Goal: Register for event/course

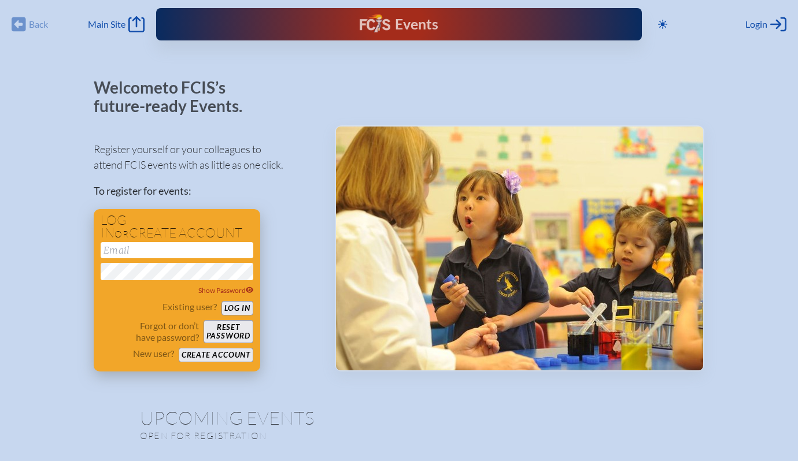
click at [226, 357] on button "Create account" at bounding box center [216, 355] width 75 height 14
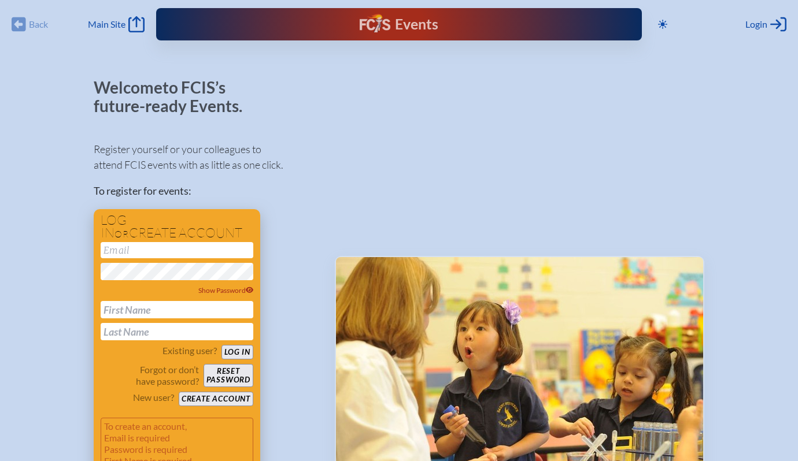
click at [136, 250] on input "email" at bounding box center [177, 250] width 153 height 16
type input "[EMAIL_ADDRESS][DOMAIN_NAME]"
click at [220, 288] on span "Show Password" at bounding box center [225, 290] width 55 height 9
click at [248, 353] on button "Log in" at bounding box center [237, 352] width 32 height 14
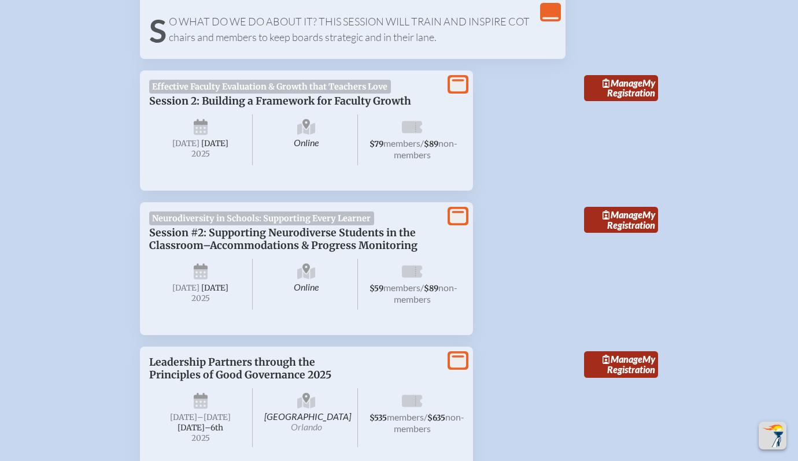
scroll to position [882, 0]
click at [269, 226] on span "Neurodiversity in Schools: Supporting Every Learner" at bounding box center [261, 219] width 225 height 14
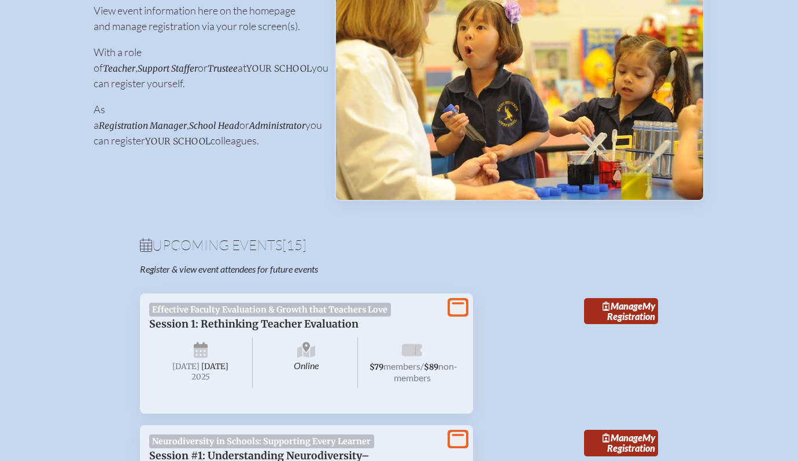
scroll to position [175, 0]
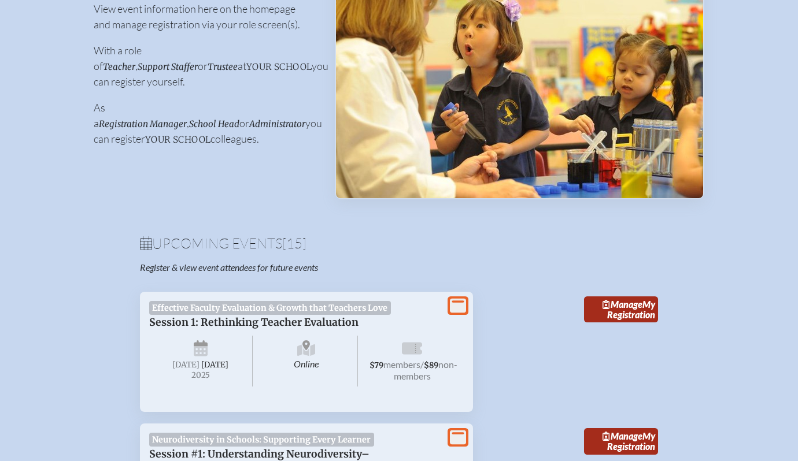
click at [423, 250] on h1 "Upcoming Events [15]" at bounding box center [399, 243] width 518 height 14
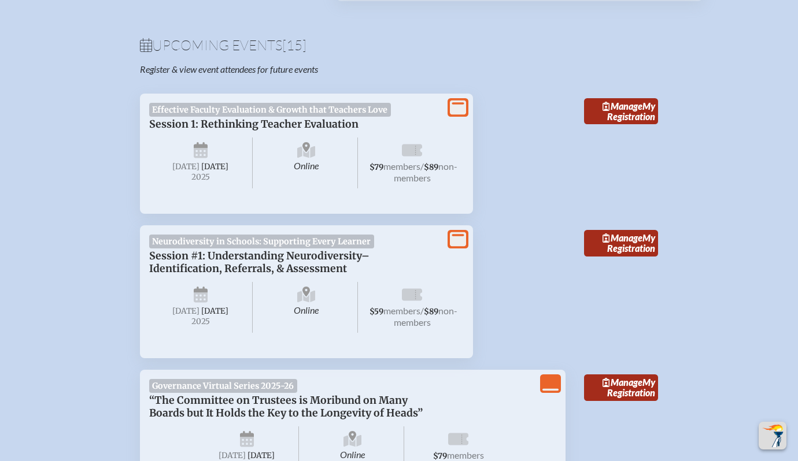
scroll to position [372, 0]
click at [637, 244] on span "Manage" at bounding box center [622, 238] width 40 height 11
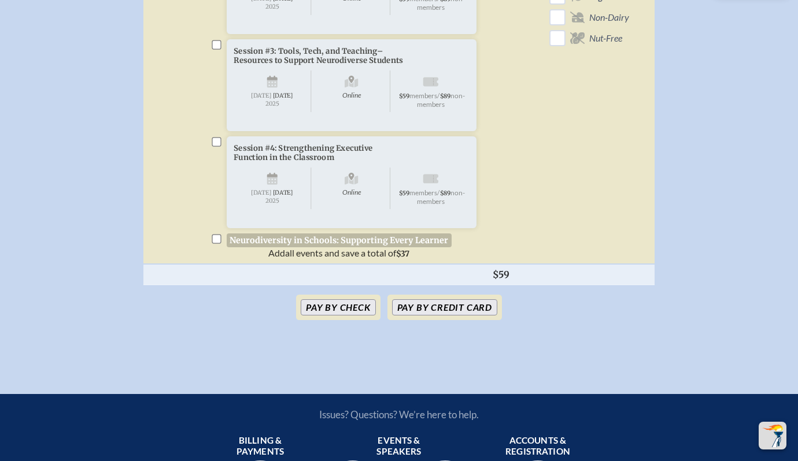
scroll to position [587, 0]
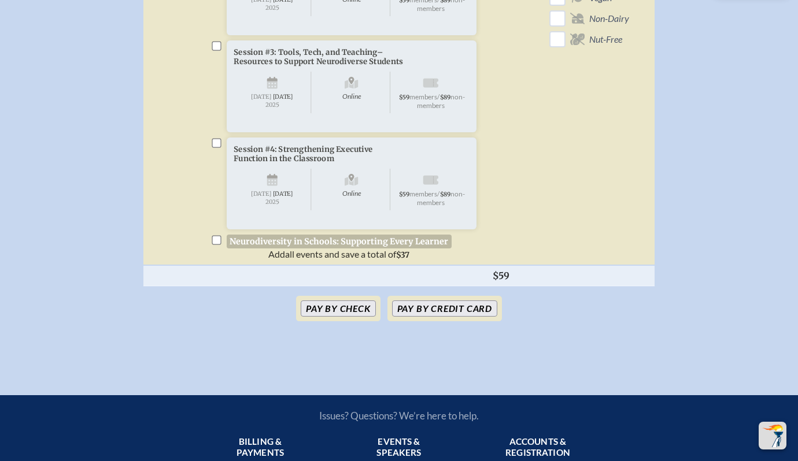
click at [216, 245] on input "checkbox" at bounding box center [216, 239] width 9 height 9
checkbox input "true"
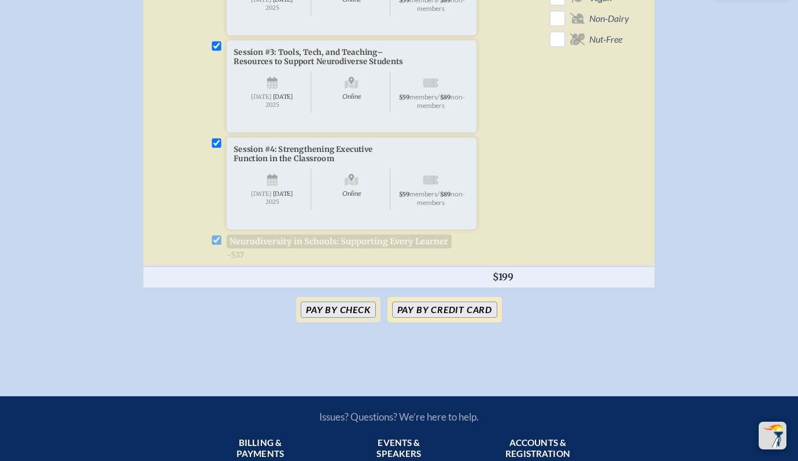
click at [480, 318] on button "Pay by Credit Card" at bounding box center [444, 310] width 105 height 16
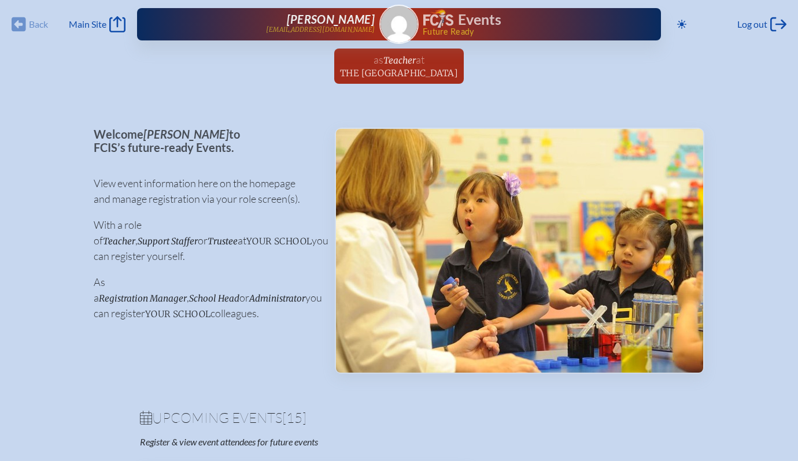
click at [68, 24] on div "Back Back Main Site Main Site" at bounding box center [69, 24] width 114 height 16
drag, startPoint x: 218, startPoint y: 300, endPoint x: 159, endPoint y: 264, distance: 69.0
click at [159, 275] on p "As a Registration Manager , School Head or Administrator you can register your …" at bounding box center [205, 298] width 223 height 47
click at [229, 303] on p "As a Registration Manager , School Head or Administrator you can register your …" at bounding box center [205, 298] width 223 height 47
click at [76, 24] on span "Main Site" at bounding box center [88, 24] width 38 height 12
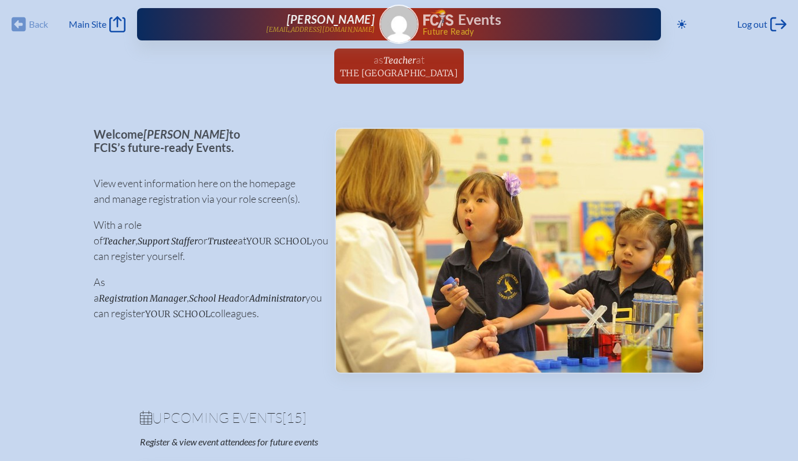
drag, startPoint x: 217, startPoint y: 295, endPoint x: 88, endPoint y: 183, distance: 170.8
copy div "View event information here on the homepage and manage registration via your ro…"
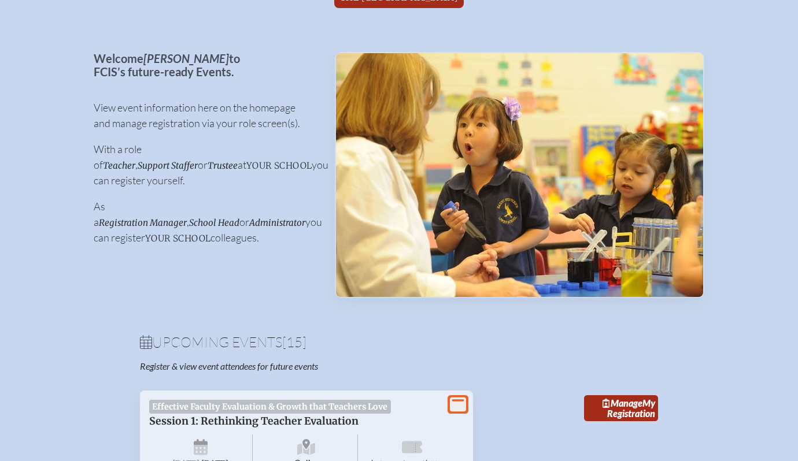
scroll to position [75, 0]
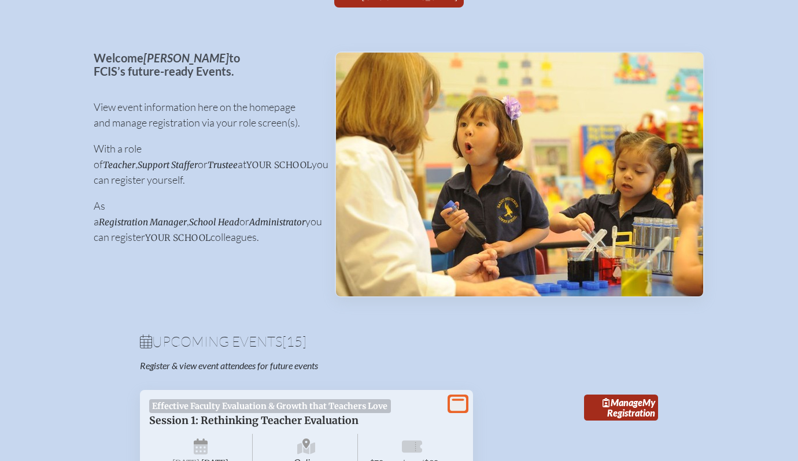
scroll to position [0, 0]
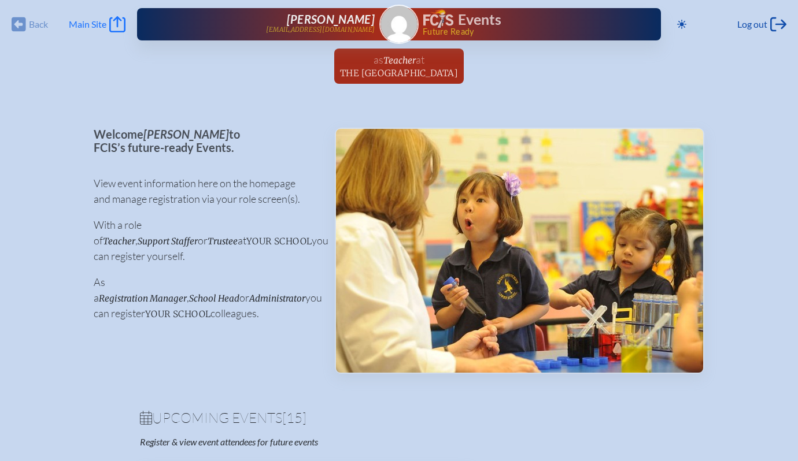
click at [82, 24] on span "Main Site" at bounding box center [88, 24] width 38 height 12
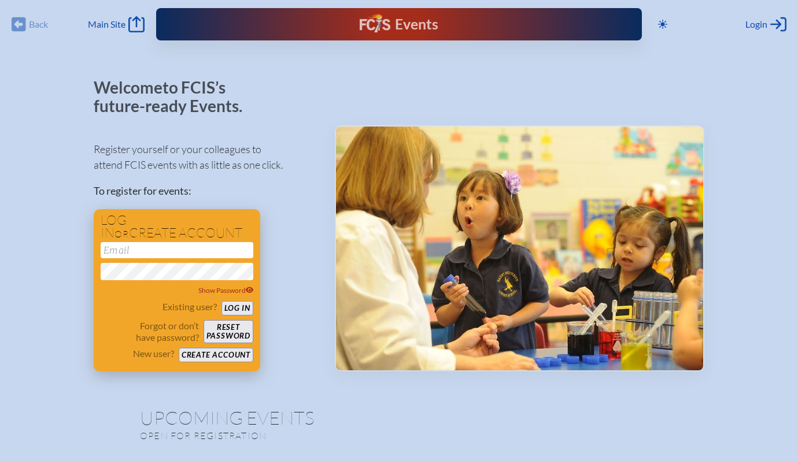
click at [185, 231] on h1 "Log in or create account" at bounding box center [177, 227] width 153 height 26
click at [185, 238] on h1 "Log in or create account" at bounding box center [177, 227] width 153 height 26
click at [203, 257] on input "email" at bounding box center [177, 250] width 153 height 16
type input "[EMAIL_ADDRESS][DOMAIN_NAME]"
click at [245, 312] on button "Log in" at bounding box center [237, 308] width 32 height 14
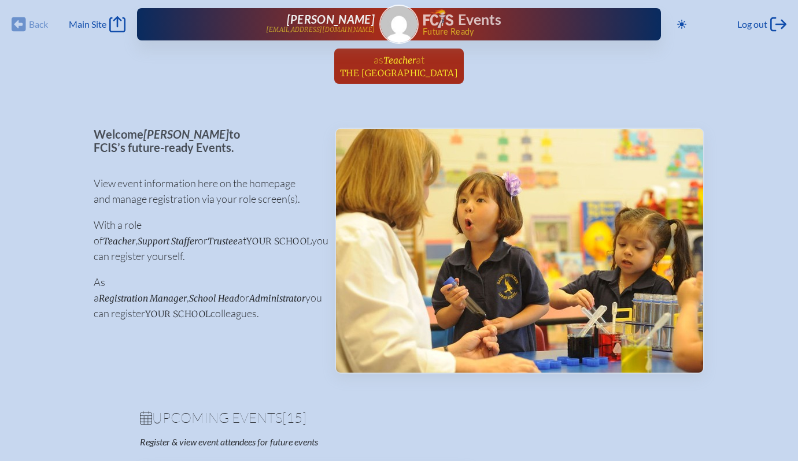
click at [400, 68] on span "The [GEOGRAPHIC_DATA]" at bounding box center [399, 73] width 118 height 11
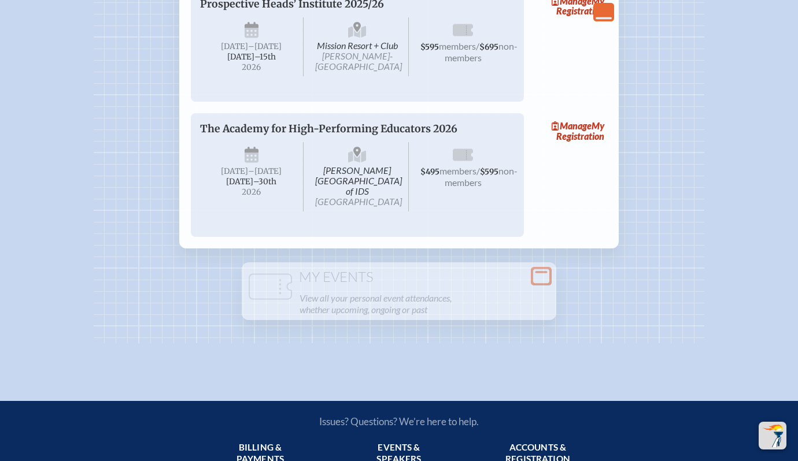
scroll to position [2193, 0]
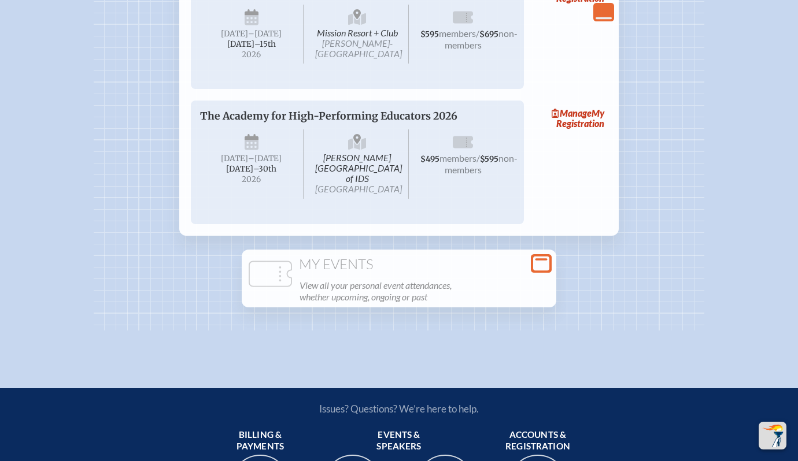
click at [358, 273] on h1 "My Events" at bounding box center [398, 265] width 305 height 16
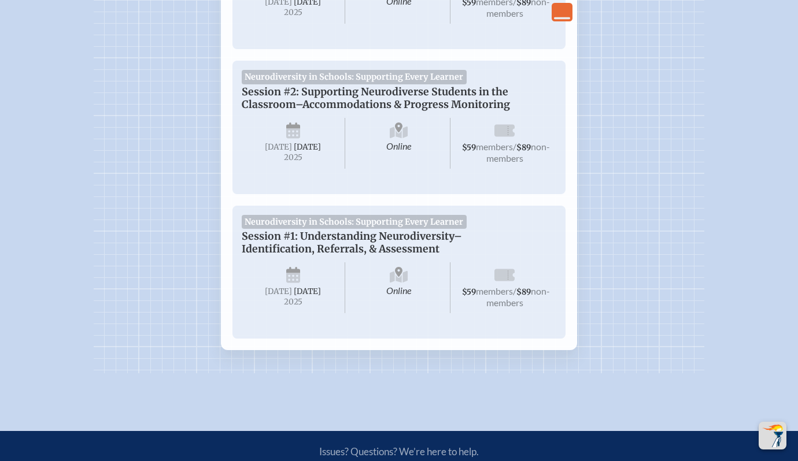
scroll to position [2936, 0]
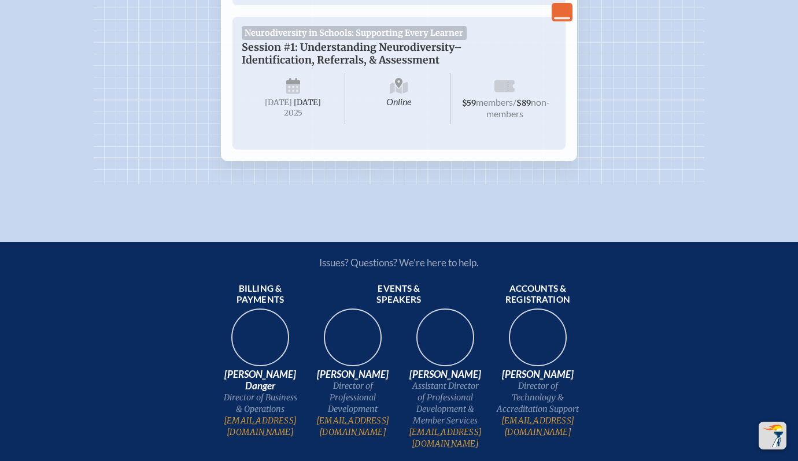
click at [296, 108] on span "[DATE]" at bounding box center [307, 103] width 27 height 10
